Goal: Task Accomplishment & Management: Manage account settings

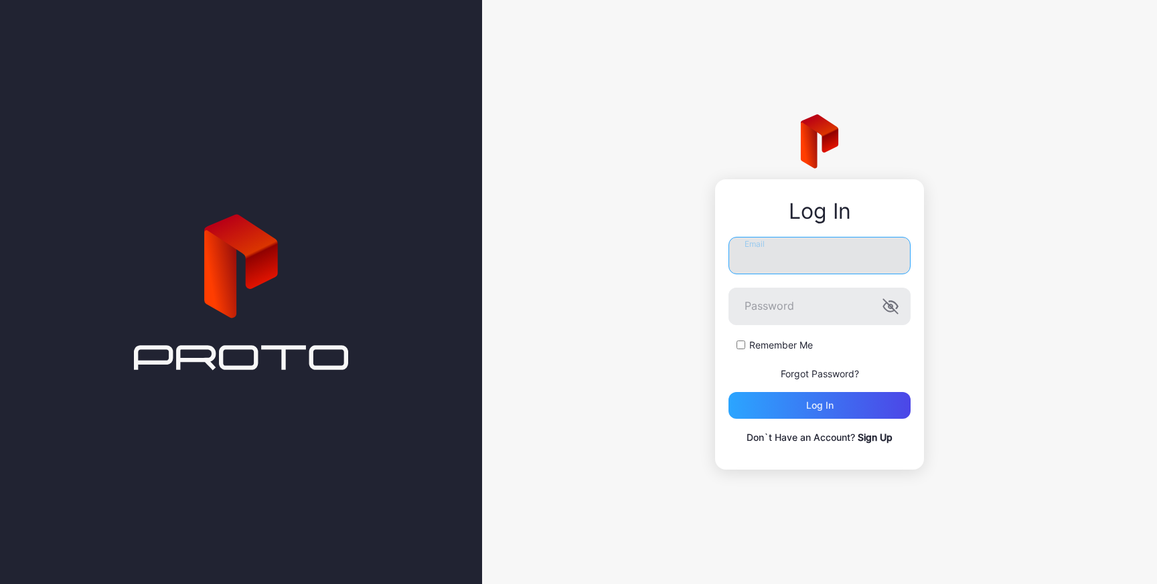
click at [773, 258] on input "Email" at bounding box center [819, 255] width 182 height 37
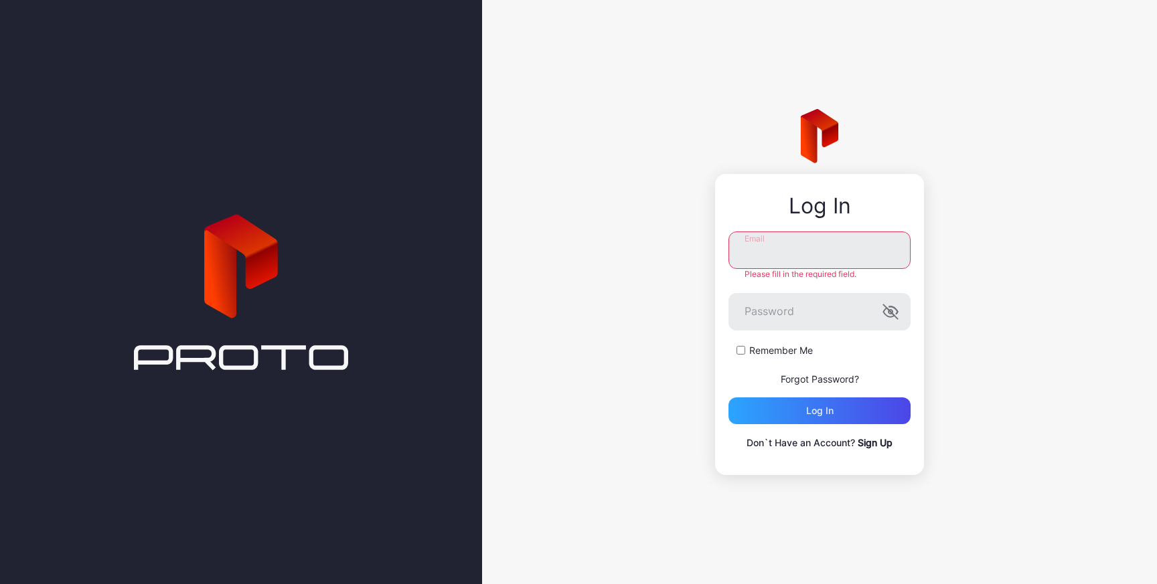
type input "**********"
click at [740, 351] on div "Remember Me" at bounding box center [819, 350] width 182 height 13
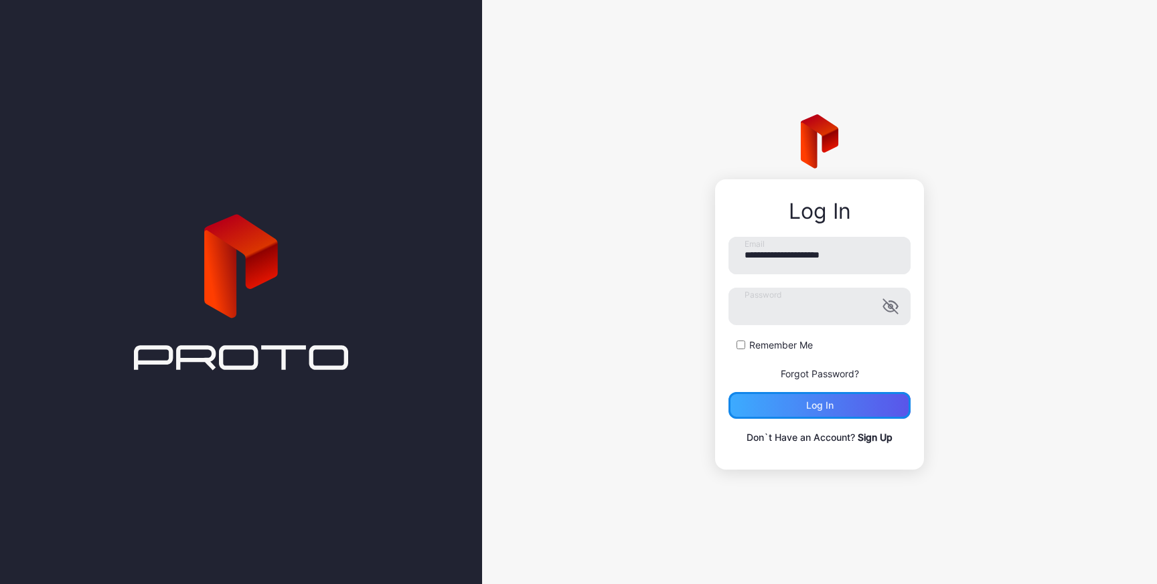
click at [823, 400] on div "Log in" at bounding box center [819, 405] width 27 height 11
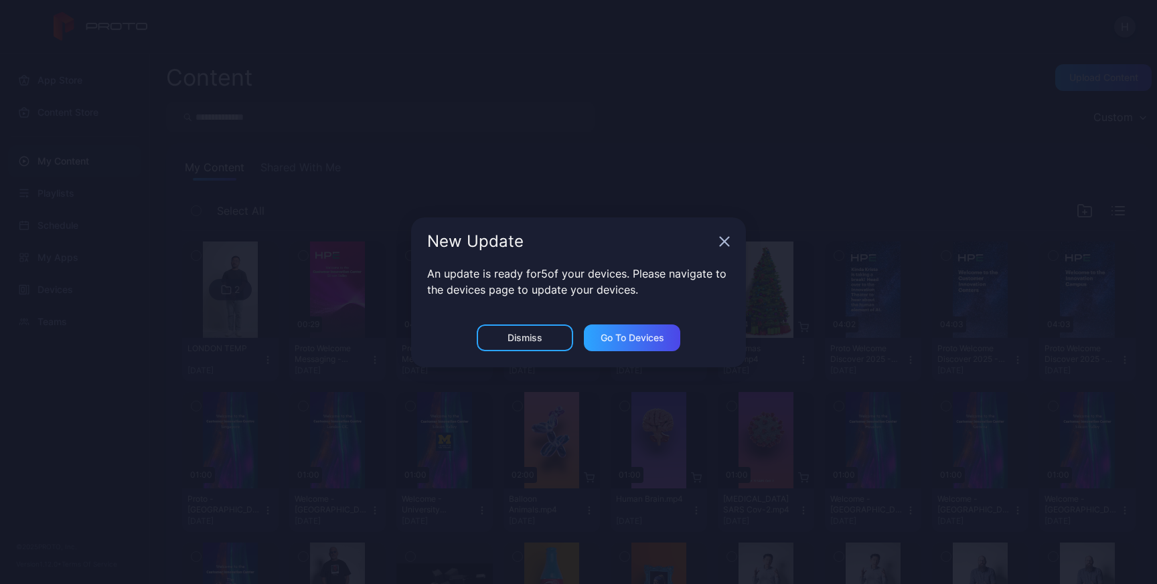
click at [720, 238] on icon "button" at bounding box center [724, 241] width 9 height 9
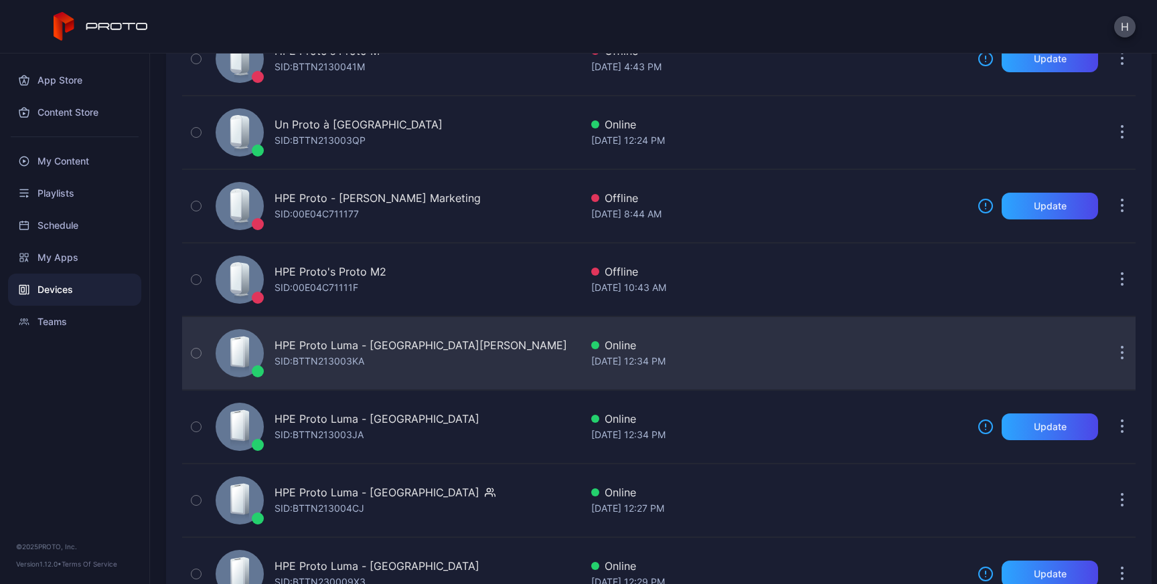
scroll to position [159, 0]
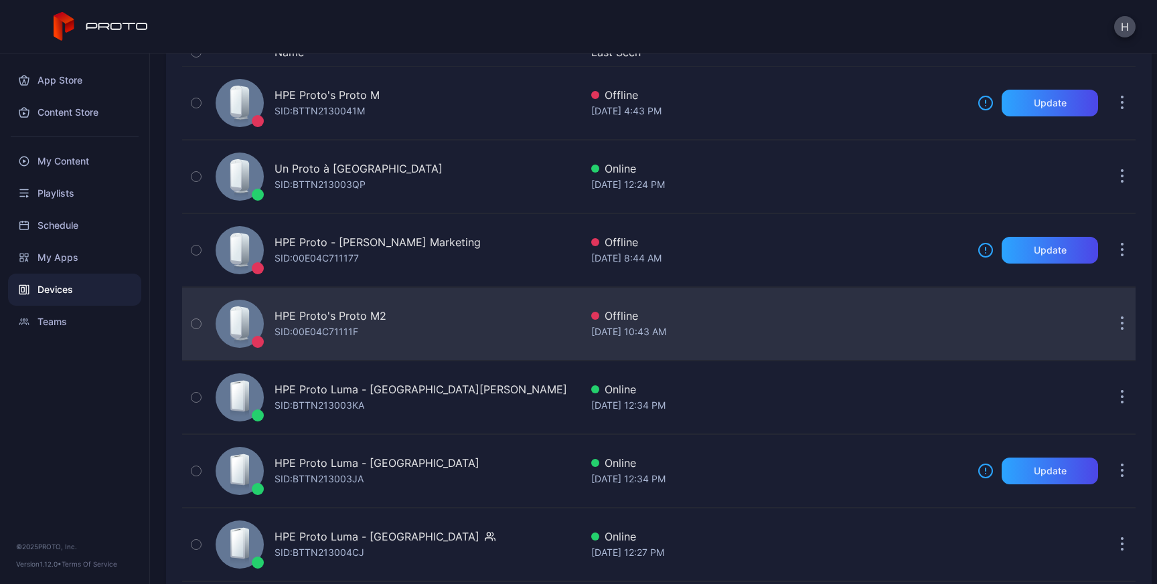
click at [466, 317] on div "HPE Proto's Proto M2 SID: 00E04C71111F" at bounding box center [395, 324] width 370 height 67
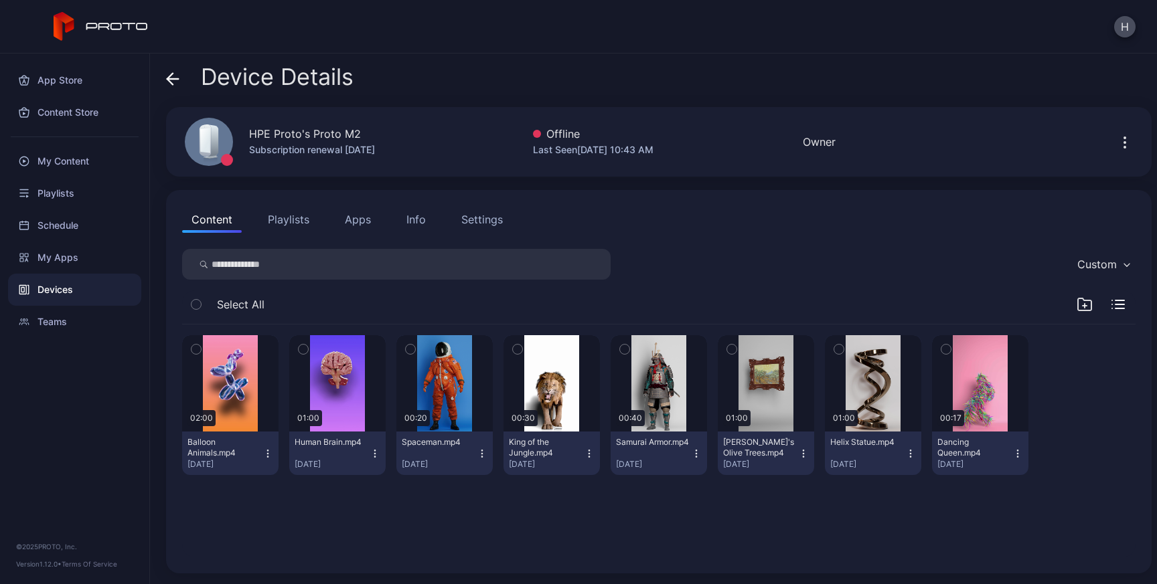
click at [357, 214] on button "Apps" at bounding box center [357, 219] width 45 height 27
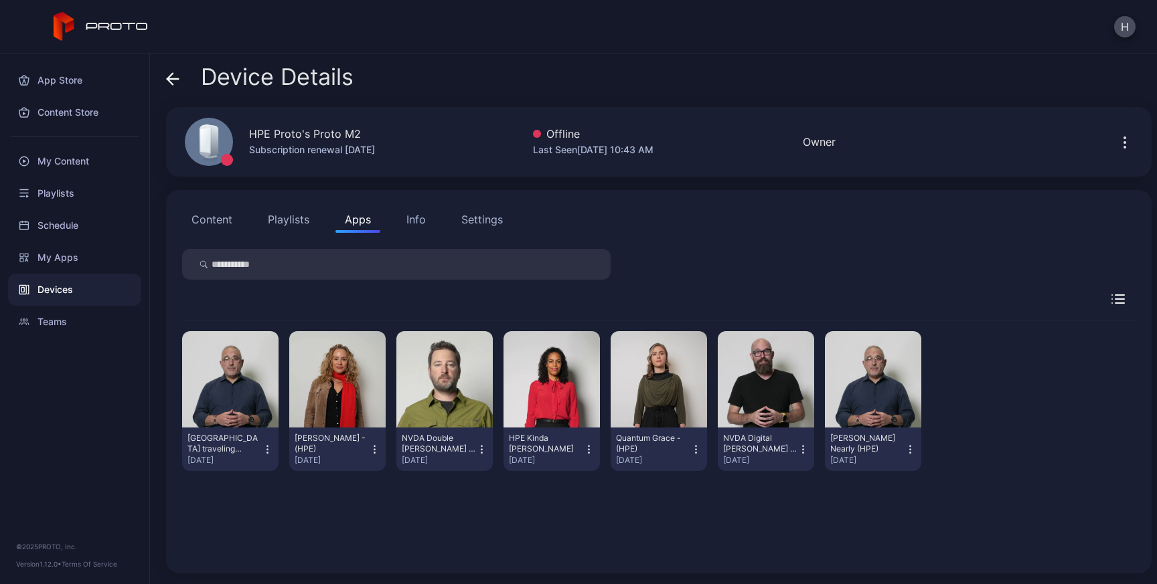
click at [916, 450] on icon "button" at bounding box center [909, 449] width 11 height 13
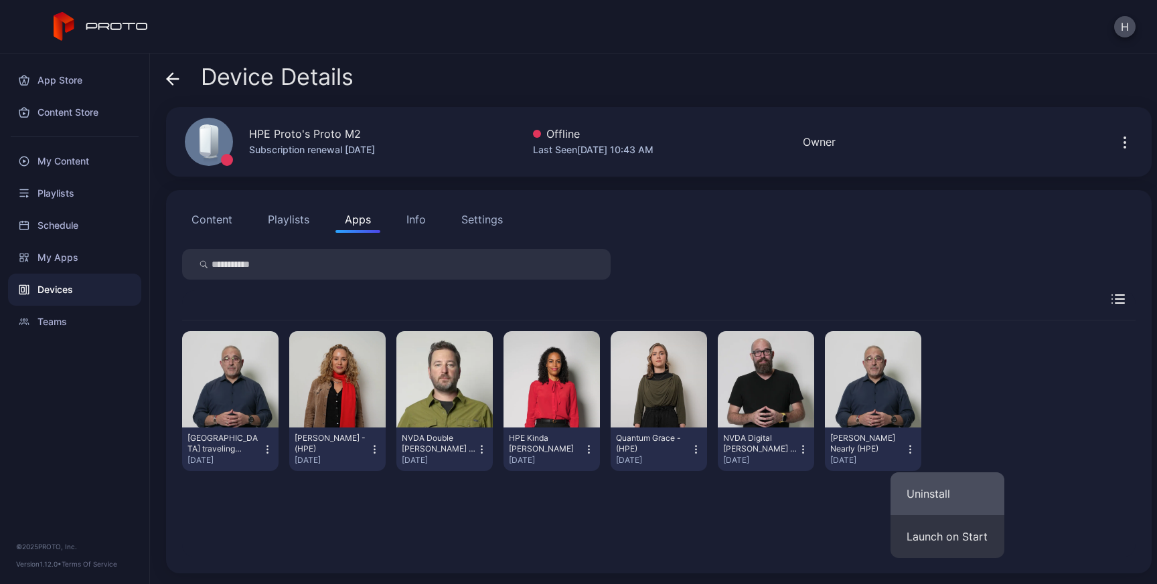
click at [946, 489] on button "Uninstall" at bounding box center [947, 494] width 114 height 43
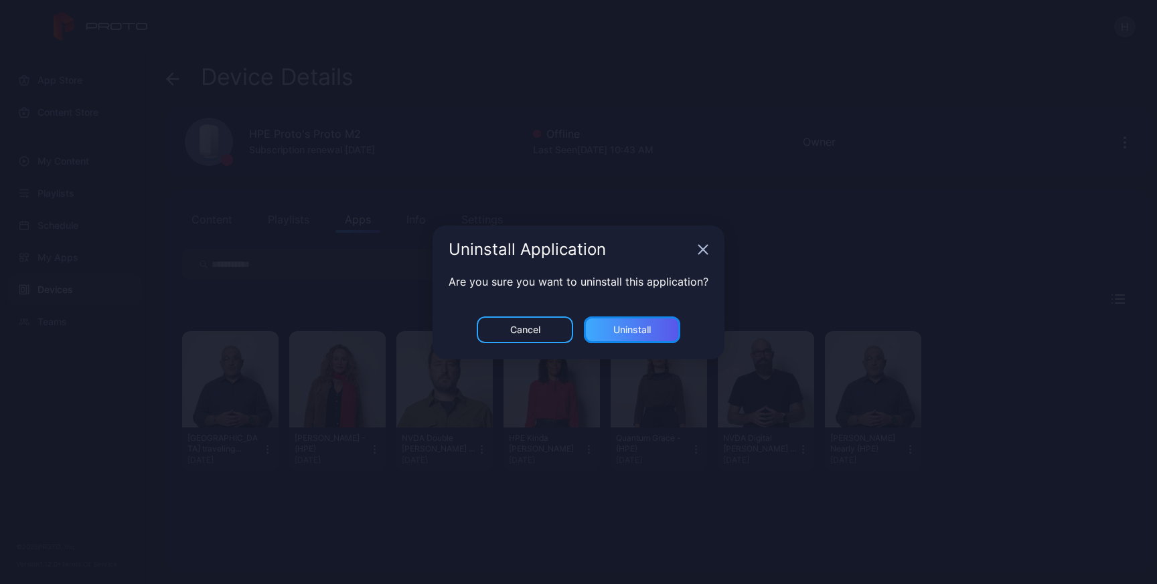
click at [651, 326] on div "Uninstall" at bounding box center [631, 330] width 37 height 11
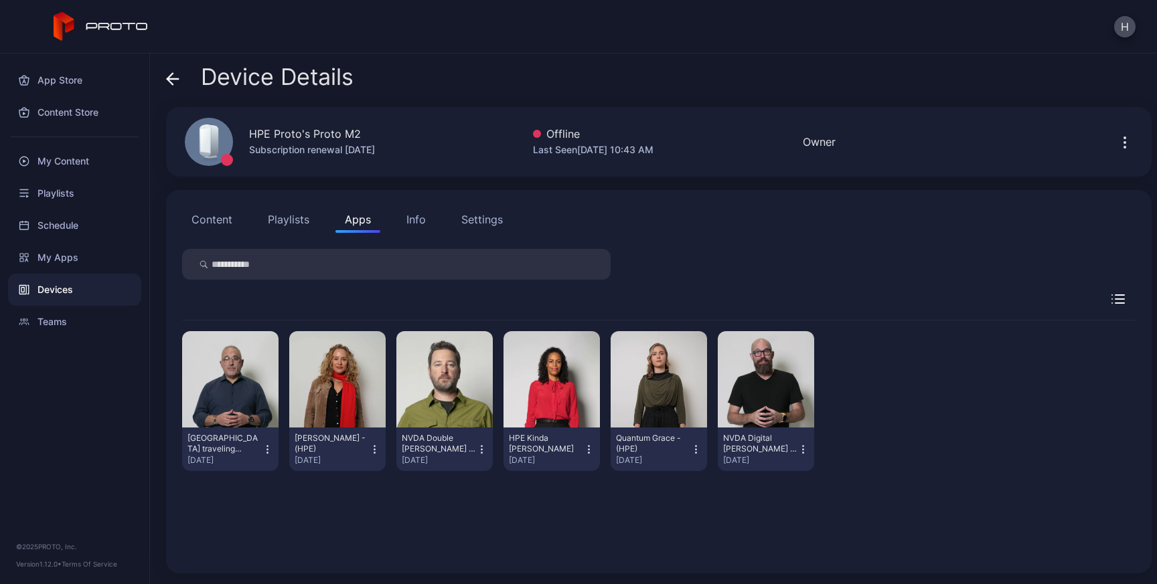
click at [380, 447] on icon "button" at bounding box center [374, 449] width 11 height 13
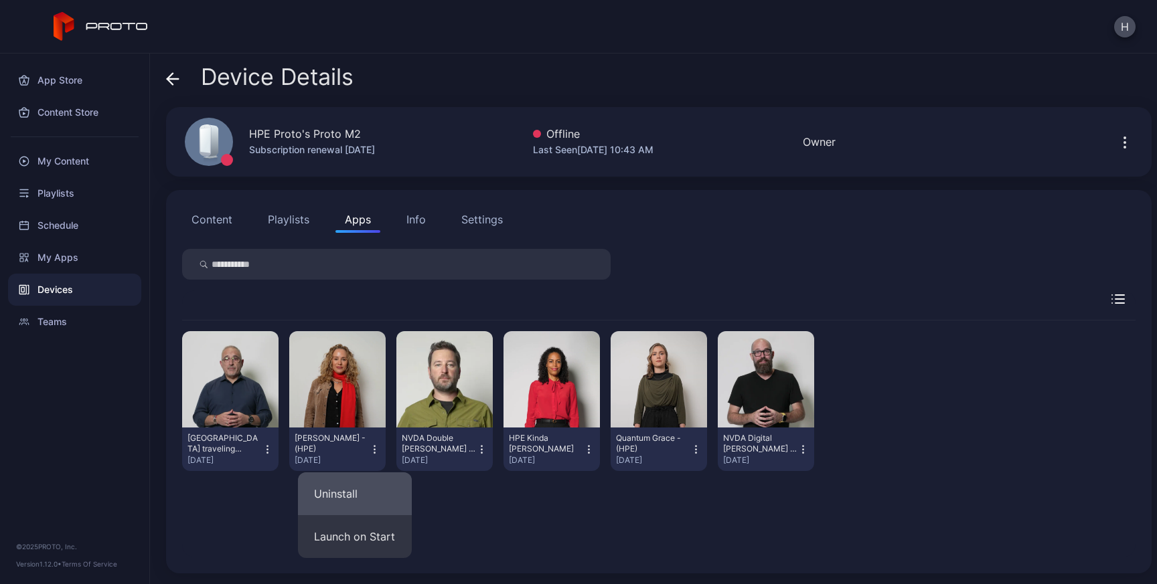
click at [384, 490] on button "Uninstall" at bounding box center [355, 494] width 114 height 43
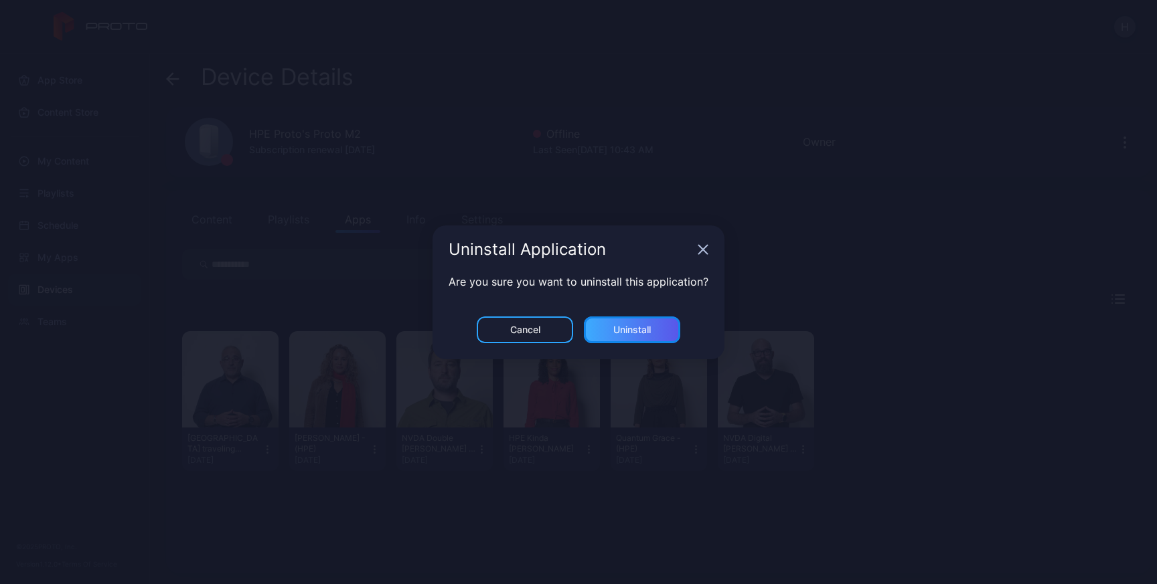
click at [648, 332] on div "Uninstall" at bounding box center [631, 330] width 37 height 11
